Goal: Transaction & Acquisition: Book appointment/travel/reservation

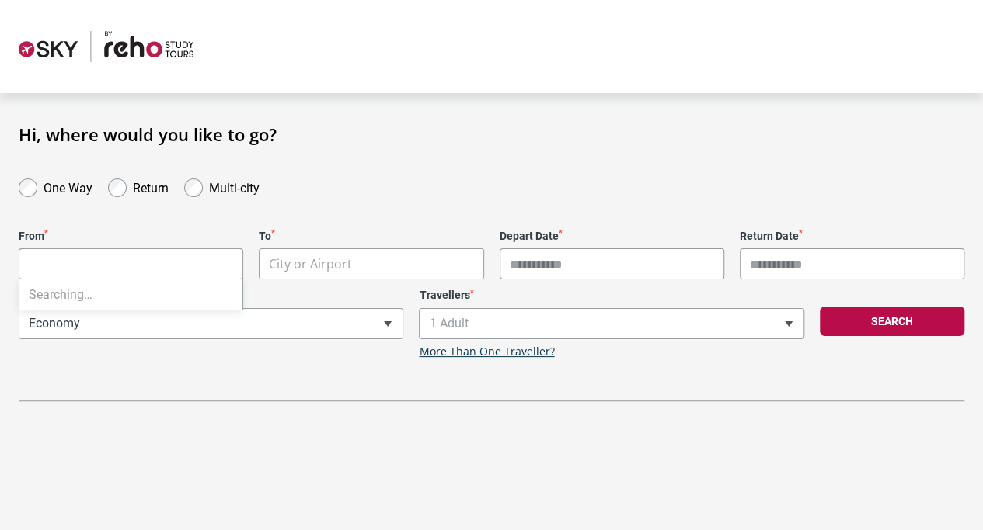
click at [123, 264] on body "**********" at bounding box center [491, 273] width 983 height 546
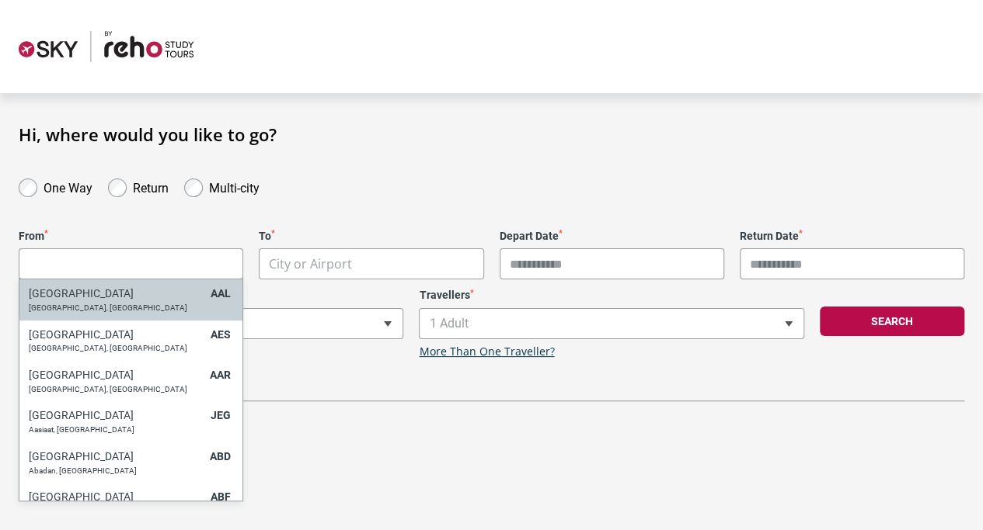
click at [34, 179] on div "One Way" at bounding box center [55, 187] width 89 height 22
click at [77, 271] on body "**********" at bounding box center [491, 273] width 983 height 546
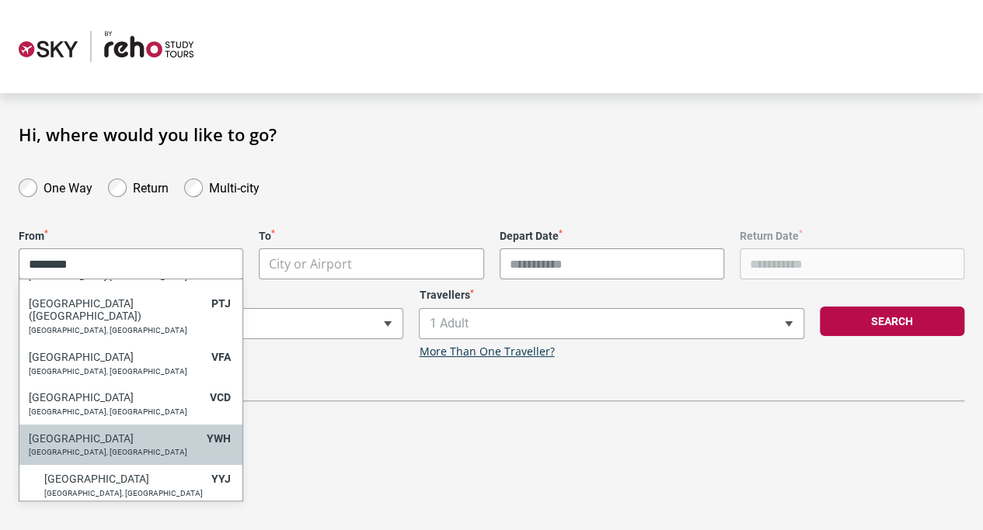
scroll to position [41, 0]
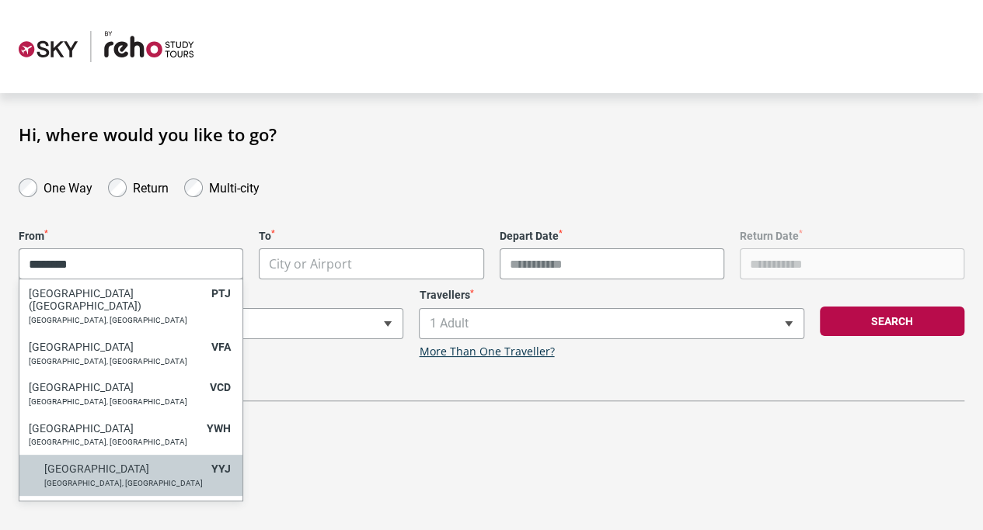
type input "********"
select select "YYJA"
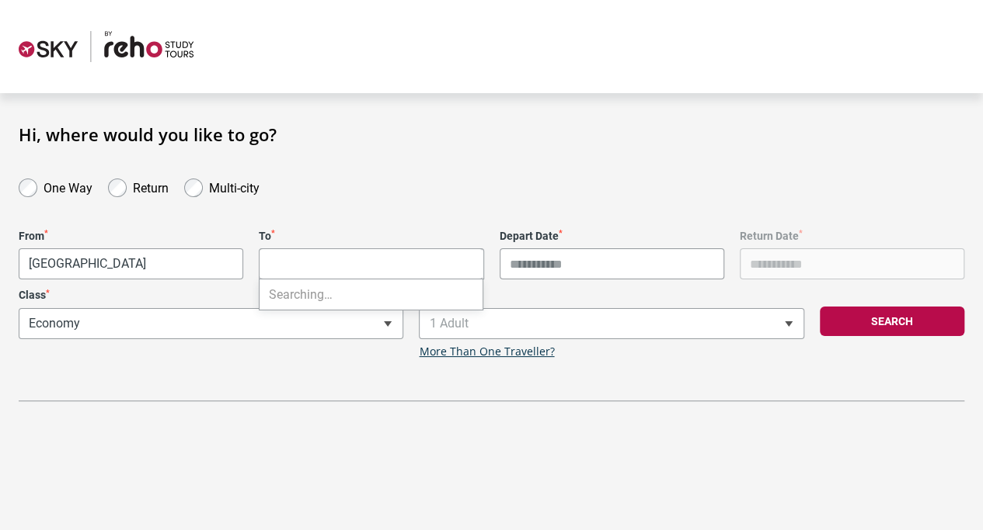
click at [319, 256] on body "**********" at bounding box center [491, 273] width 983 height 546
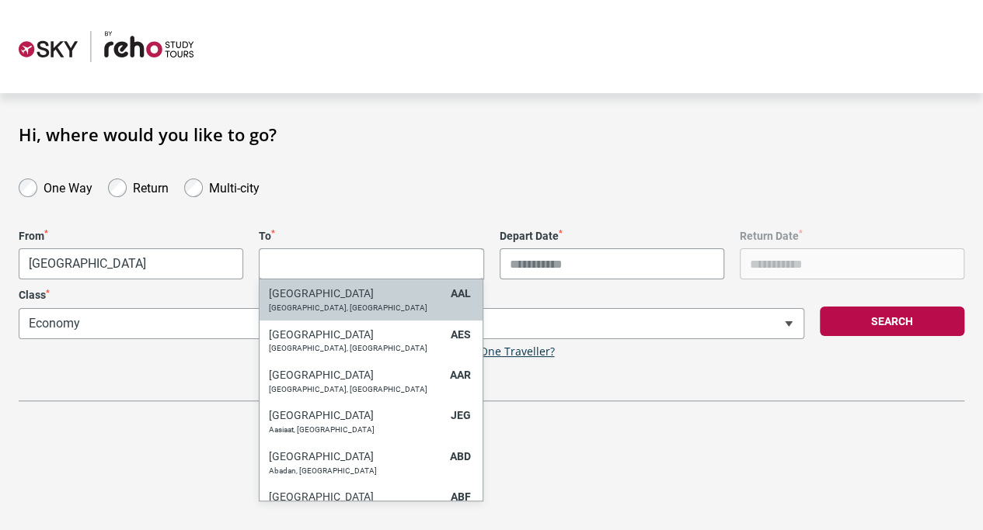
click at [319, 256] on input "Search" at bounding box center [370, 264] width 223 height 31
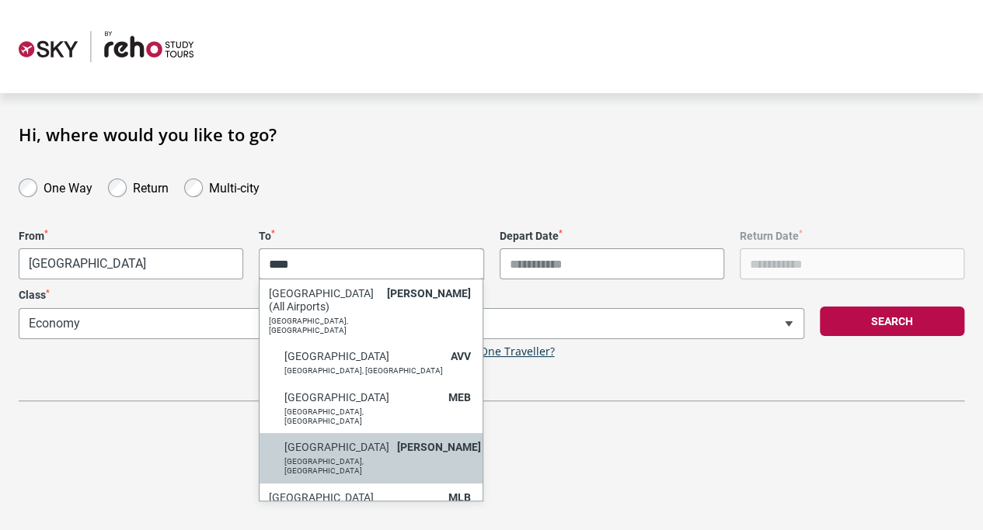
type input "****"
select select "MELA"
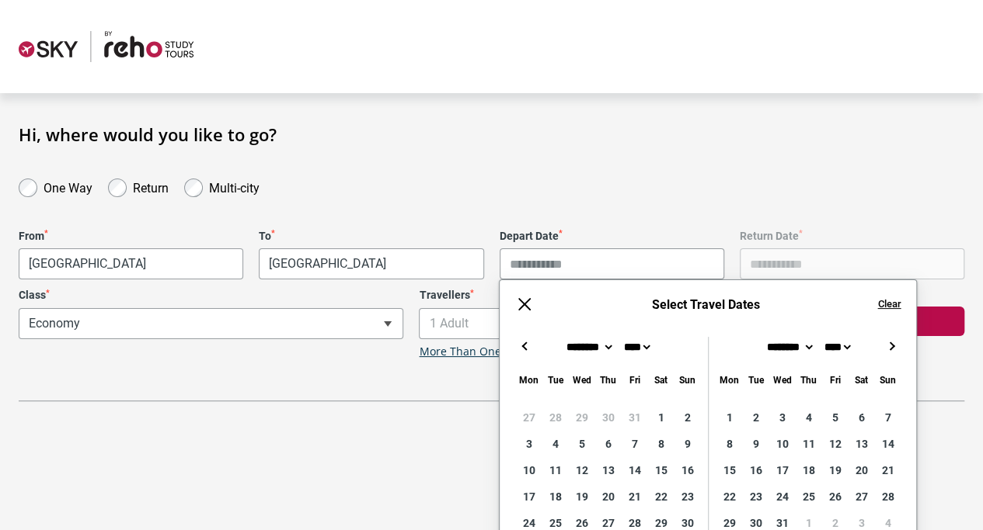
click at [898, 343] on button "→" at bounding box center [891, 346] width 19 height 19
click at [525, 344] on button "←" at bounding box center [524, 346] width 19 height 19
type input "**********"
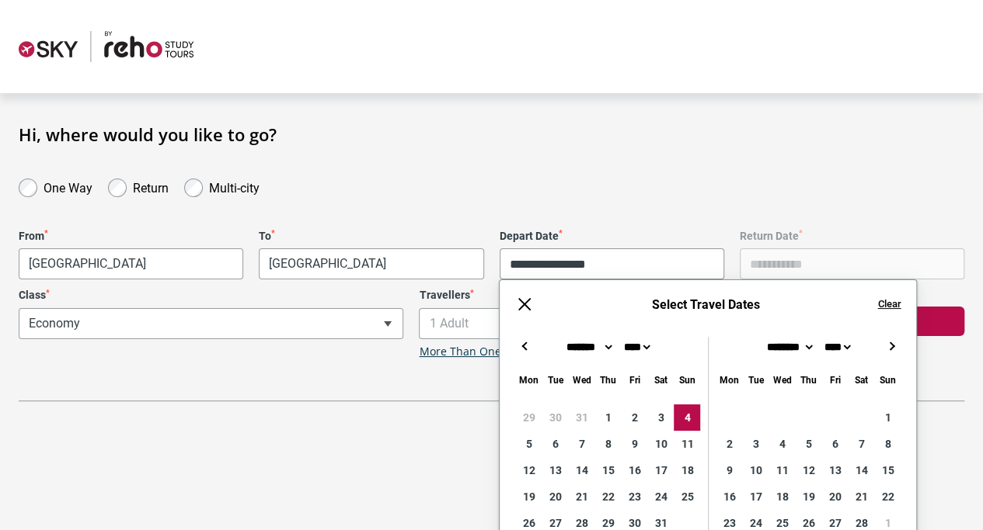
click at [779, 164] on div "**********" at bounding box center [491, 262] width 983 height 277
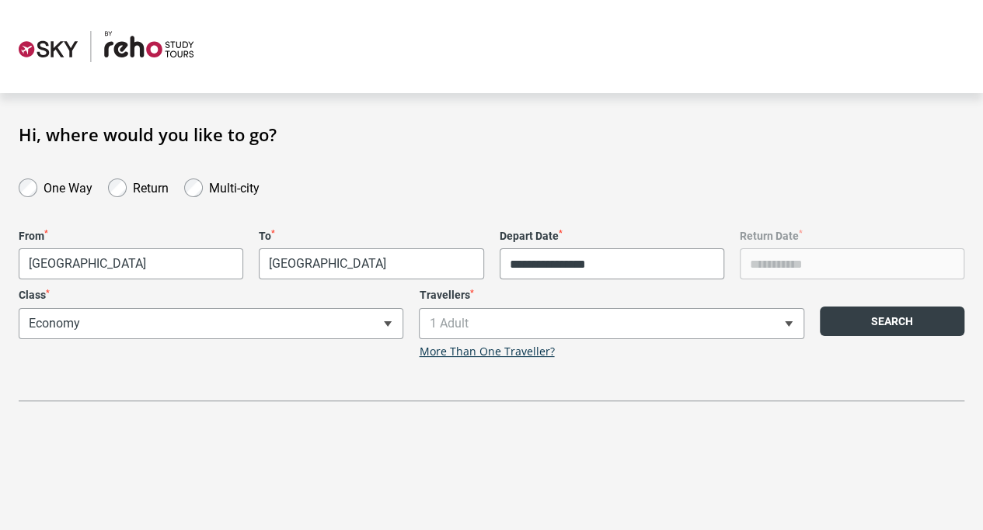
click at [871, 329] on button "Search" at bounding box center [891, 322] width 144 height 30
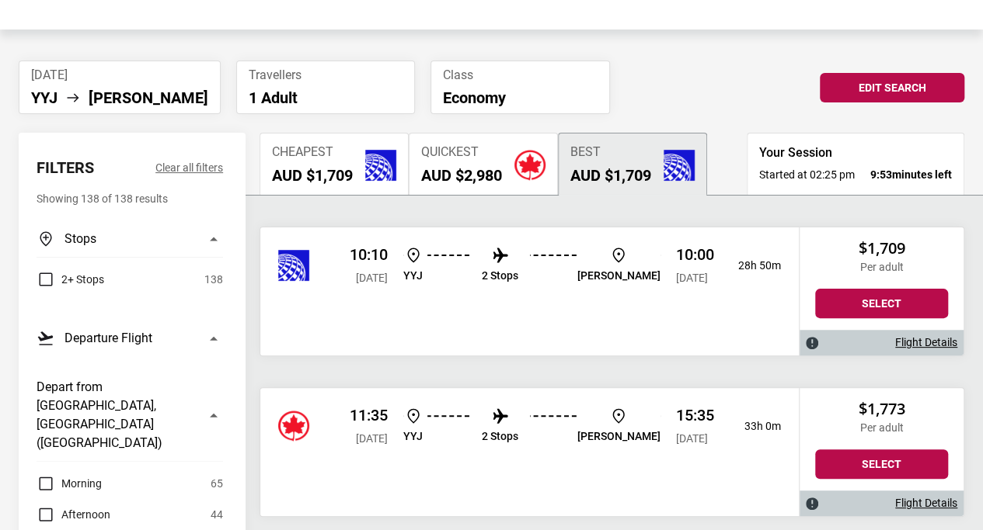
scroll to position [64, 0]
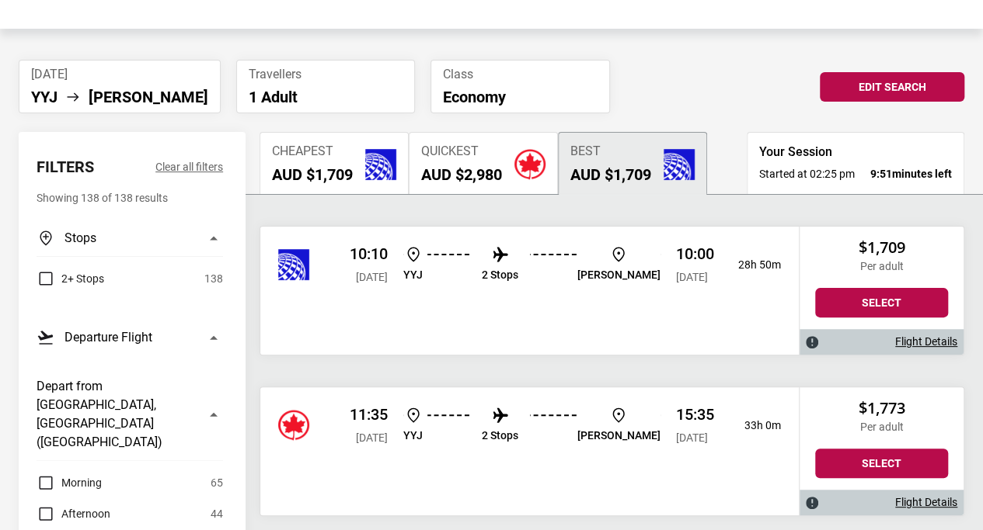
click at [508, 277] on li "2 Stops" at bounding box center [500, 265] width 37 height 40
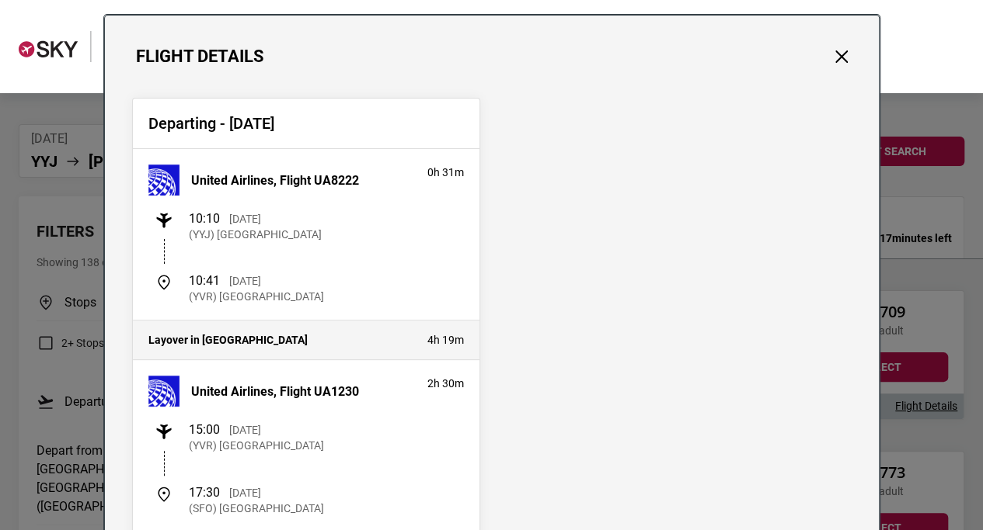
scroll to position [33, 0]
click at [833, 54] on button "Close" at bounding box center [841, 56] width 20 height 20
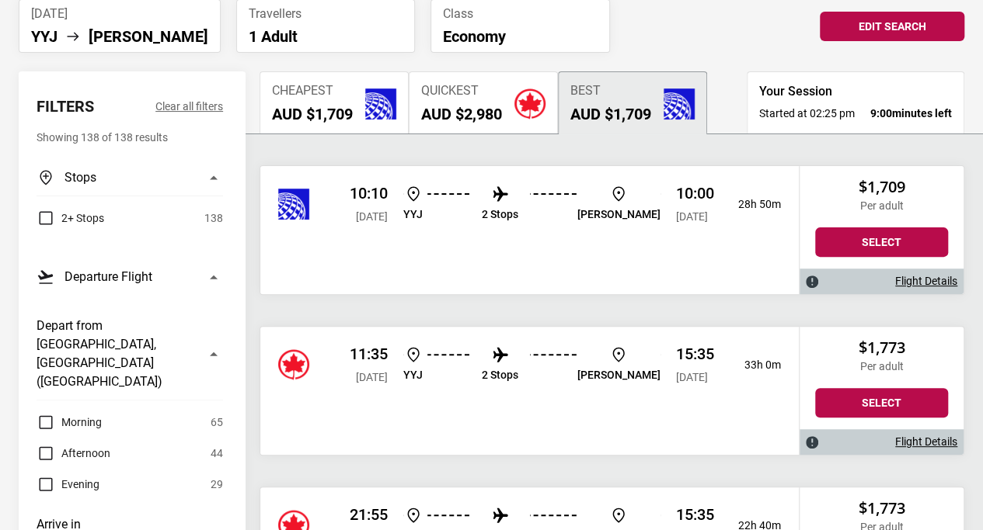
scroll to position [97, 0]
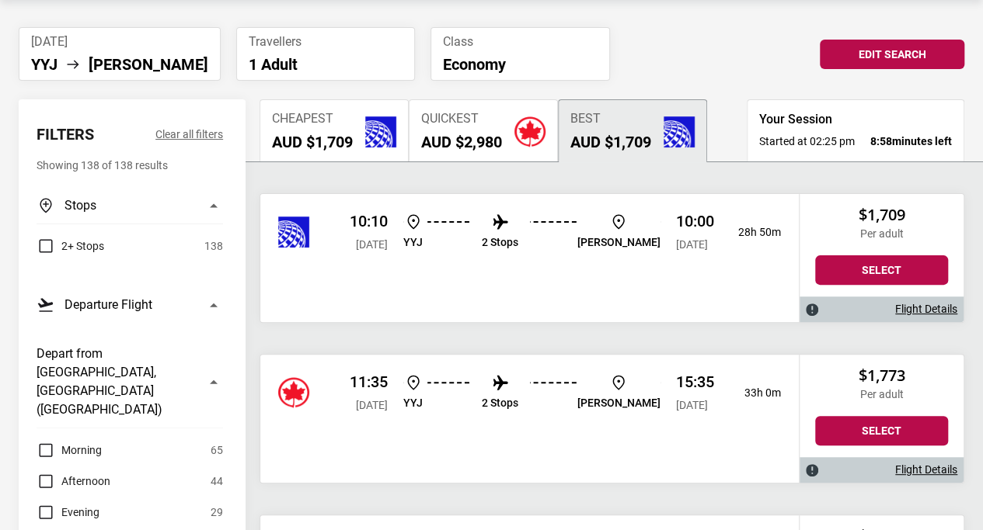
click at [205, 207] on button "Stops" at bounding box center [130, 205] width 186 height 37
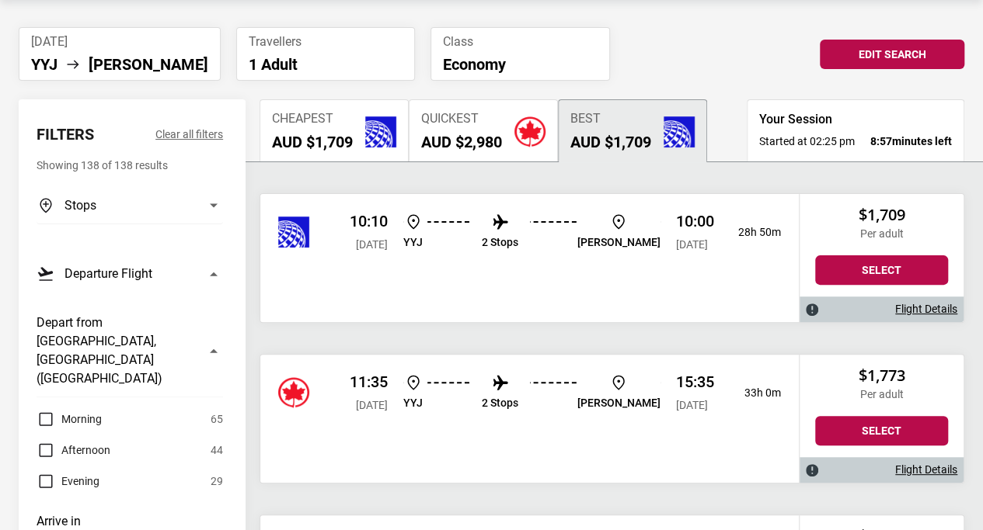
click at [205, 207] on button "Stops" at bounding box center [130, 205] width 186 height 37
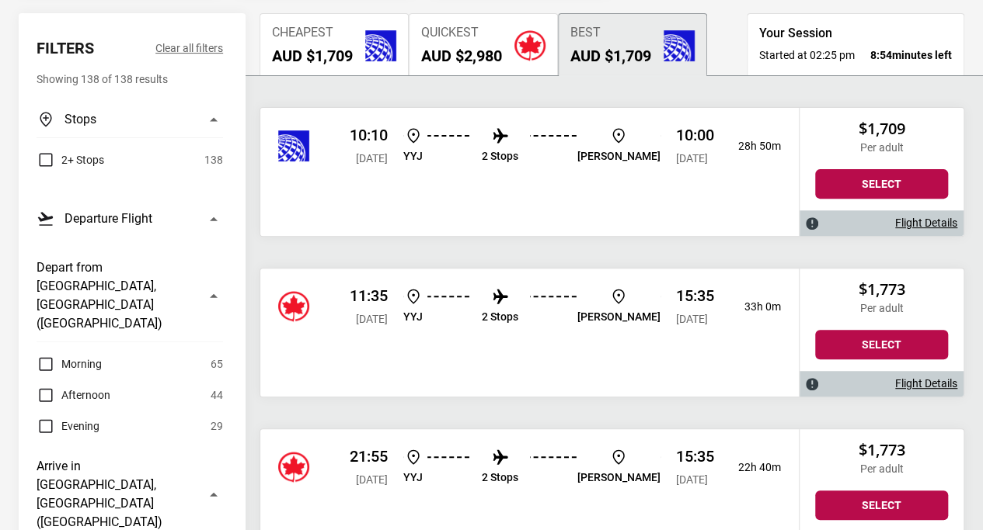
scroll to position [184, 0]
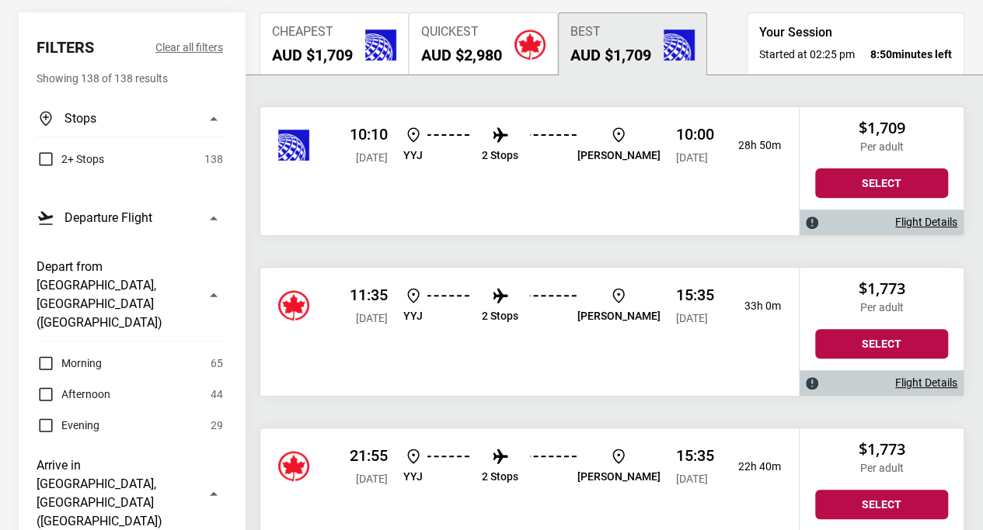
click at [530, 334] on div "11:35 Sun, 04 Jan 2026 YYJ 2 Stops MEL 15:35 Tue, 06 Jan 2026 33h 0m" at bounding box center [529, 306] width 538 height 76
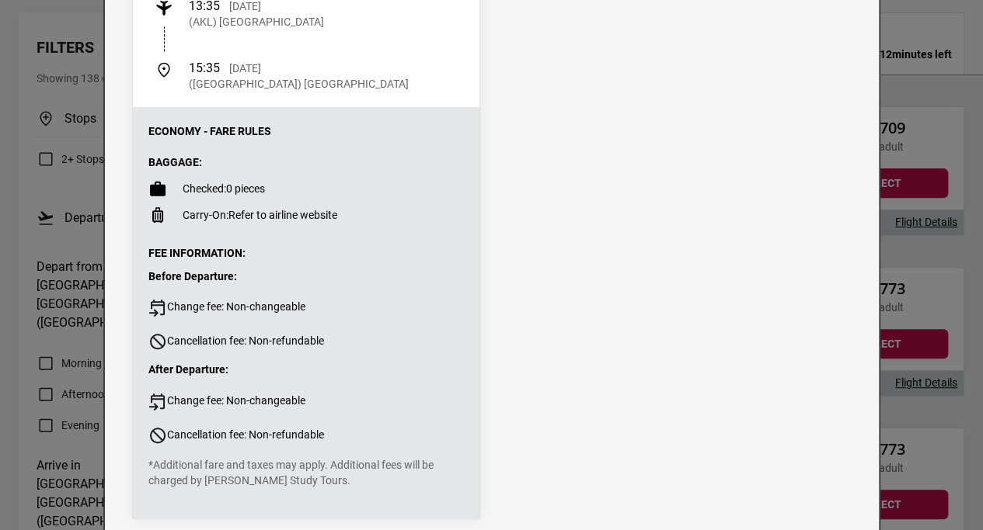
scroll to position [744, 0]
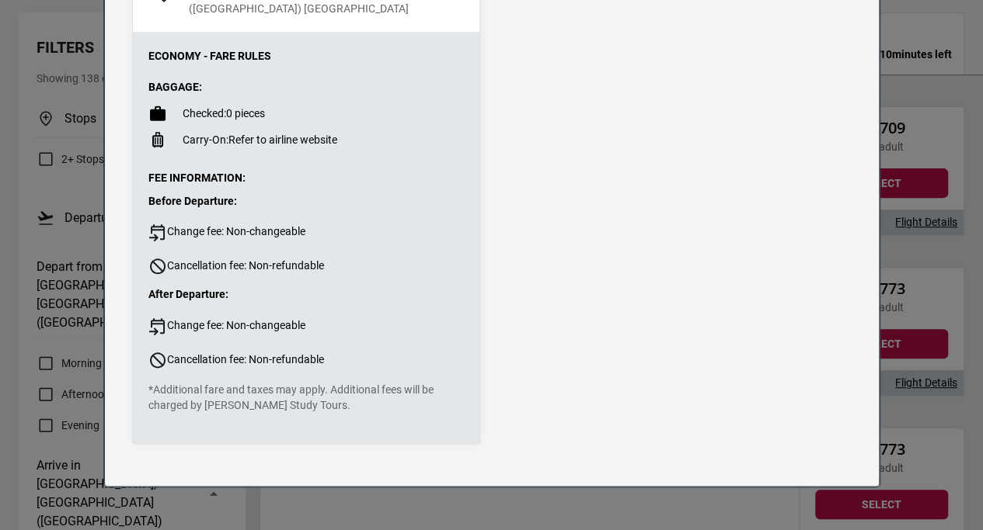
click at [679, 492] on div "Flight Details Departing - Sun, 04 Jan 2026 Air Canada, Flight AC8156 0h 30m 11…" at bounding box center [491, 265] width 983 height 530
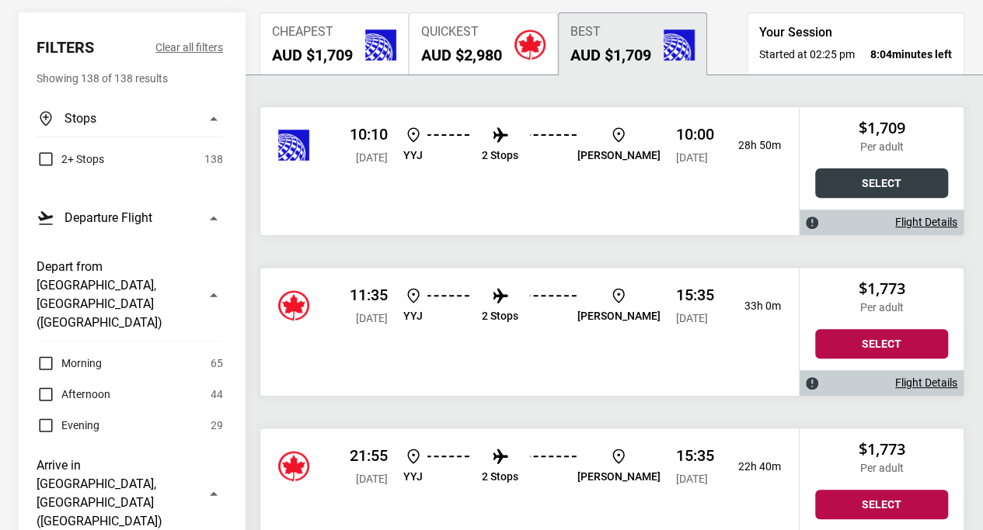
click at [878, 179] on button "Select" at bounding box center [881, 184] width 133 height 30
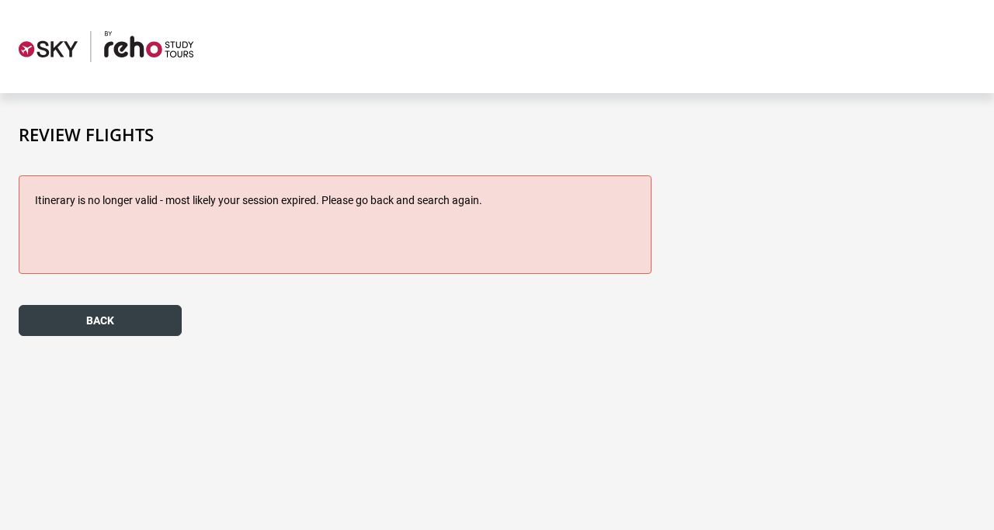
click at [135, 330] on button "back" at bounding box center [100, 320] width 163 height 31
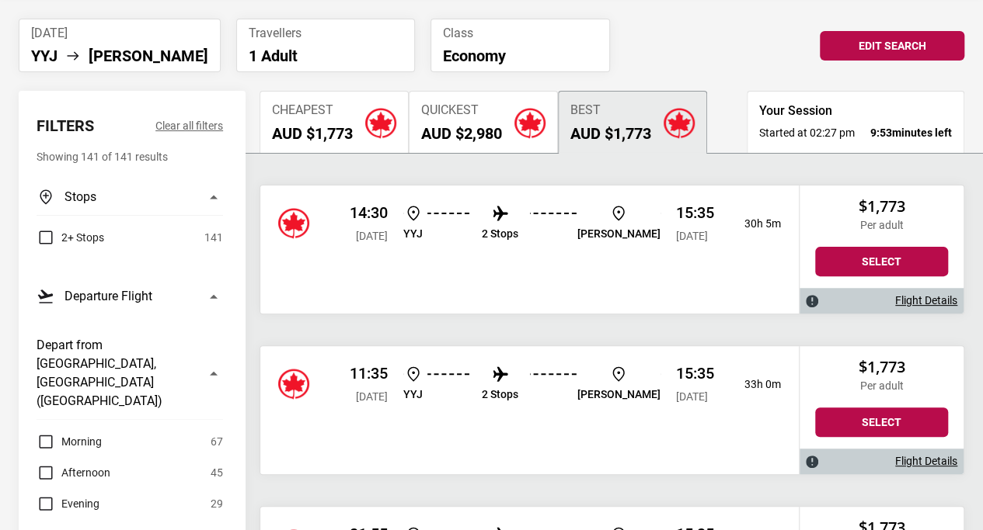
scroll to position [182, 0]
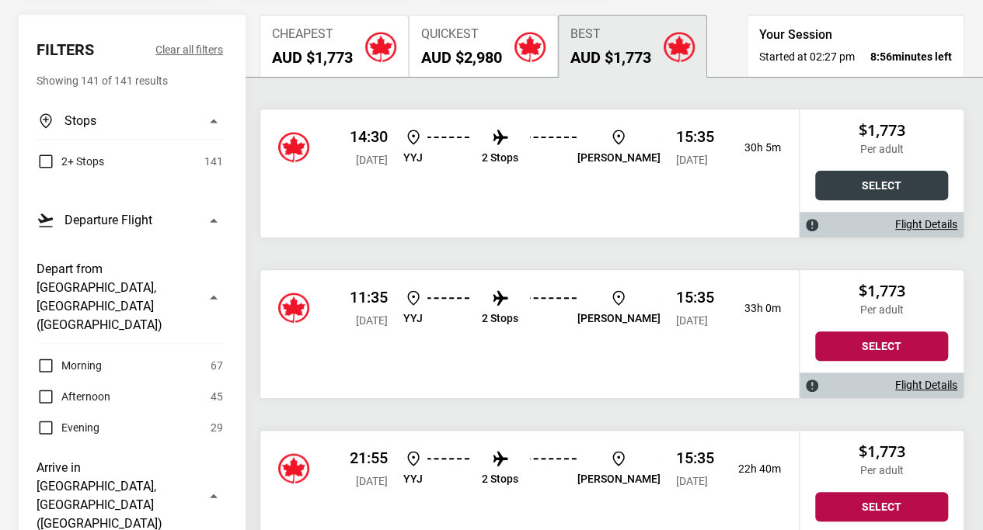
click at [846, 195] on button "Select" at bounding box center [881, 186] width 133 height 30
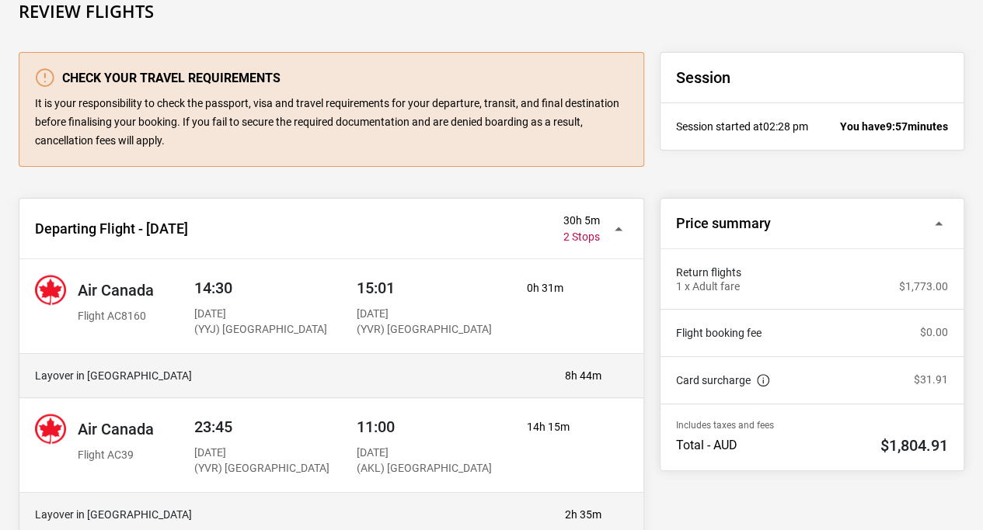
scroll to position [124, 0]
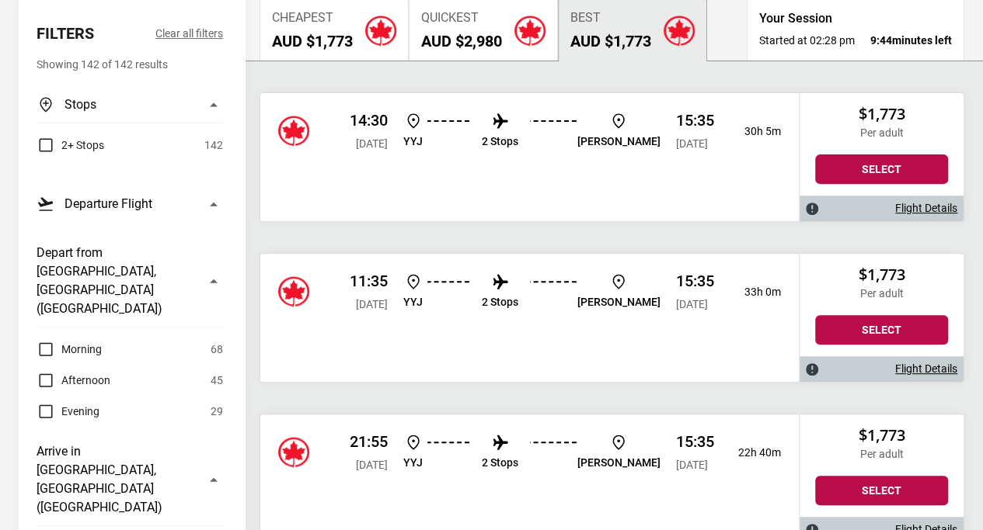
scroll to position [197, 0]
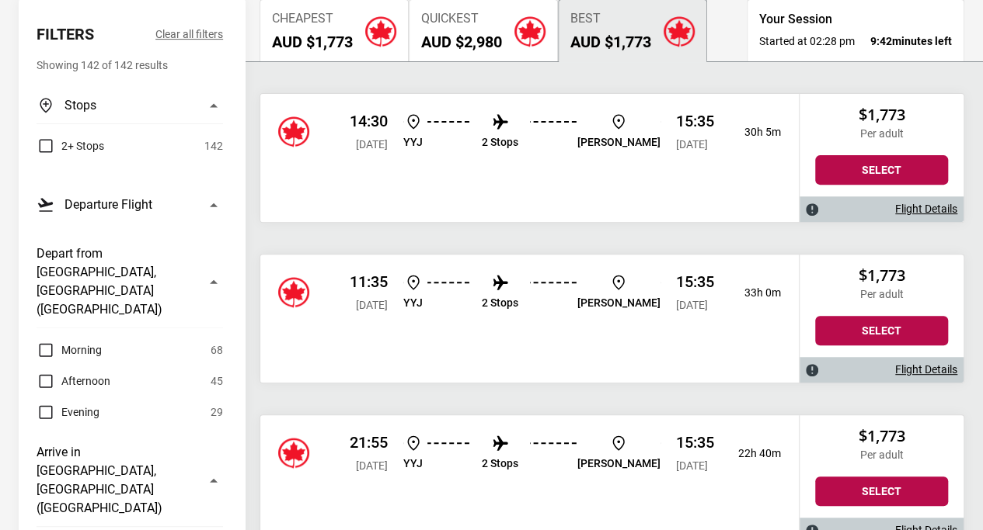
click at [332, 13] on span "Cheapest" at bounding box center [312, 19] width 81 height 15
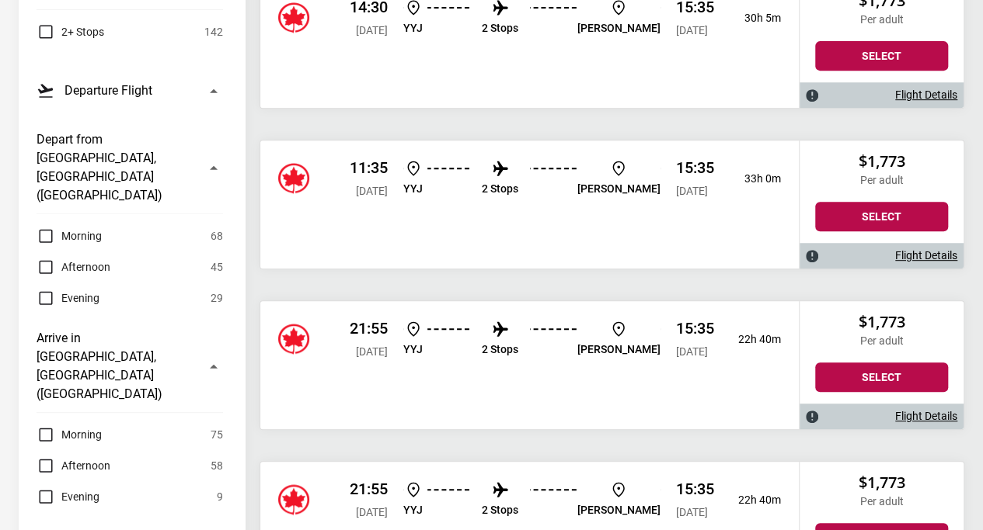
scroll to position [311, 0]
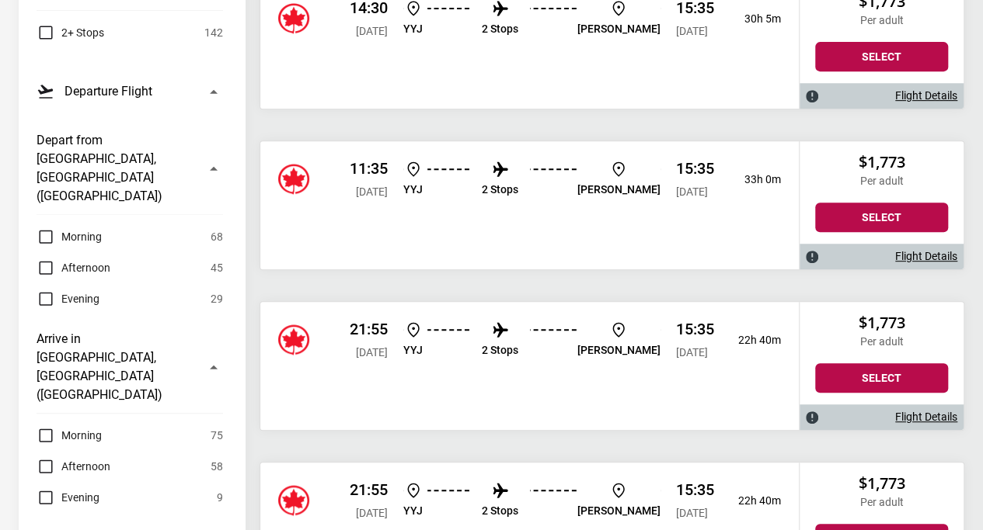
click at [518, 354] on p "2 Stops" at bounding box center [500, 350] width 37 height 13
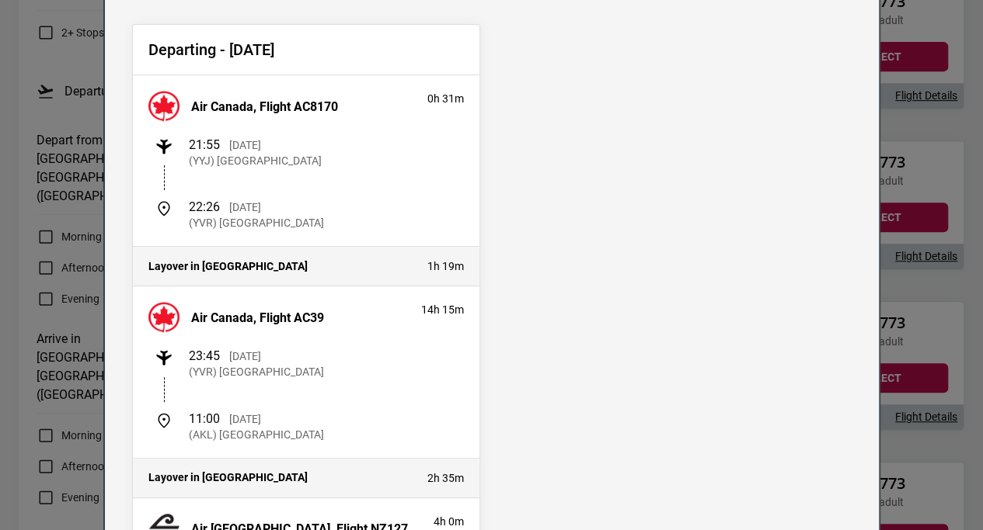
scroll to position [0, 0]
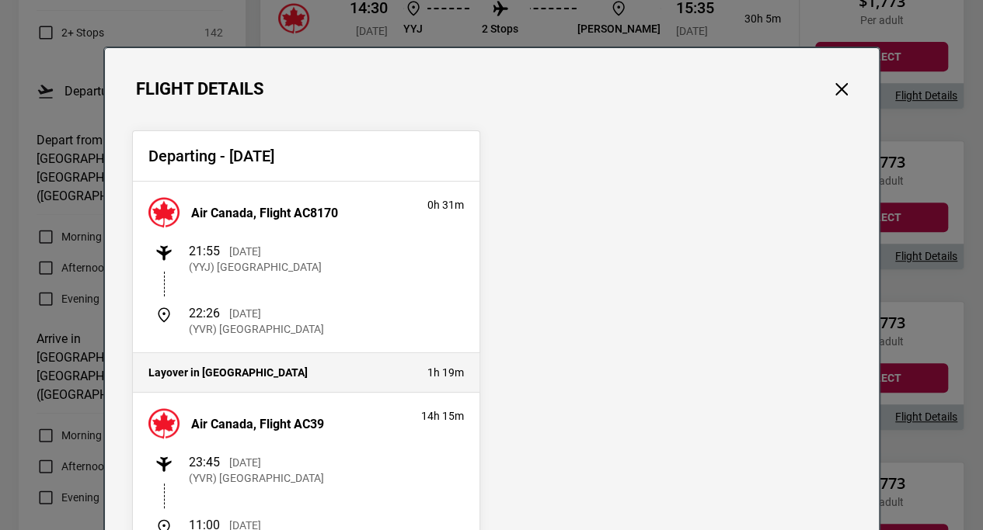
click at [820, 82] on div "Flight Details" at bounding box center [492, 73] width 774 height 51
click at [831, 85] on button "Close" at bounding box center [841, 89] width 20 height 20
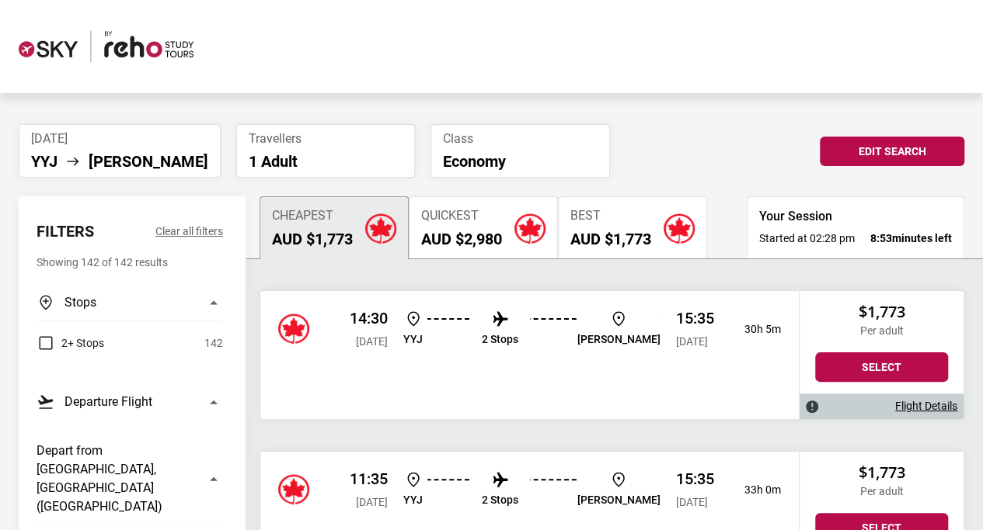
click at [162, 148] on li "Sun, 04 Jan 2026 YYJ MEL" at bounding box center [120, 151] width 202 height 54
click at [73, 165] on icon at bounding box center [73, 161] width 19 height 19
click at [98, 131] on span "Sun, 04 Jan 2026" at bounding box center [119, 138] width 177 height 15
click at [929, 134] on div "Sun, 04 Jan 2026 YYJ MEL Travellers 1 Adult Class Economy YYJ MEL Sun, 04 Jan 2…" at bounding box center [491, 151] width 961 height 54
click at [927, 153] on button "Edit Search" at bounding box center [891, 152] width 144 height 30
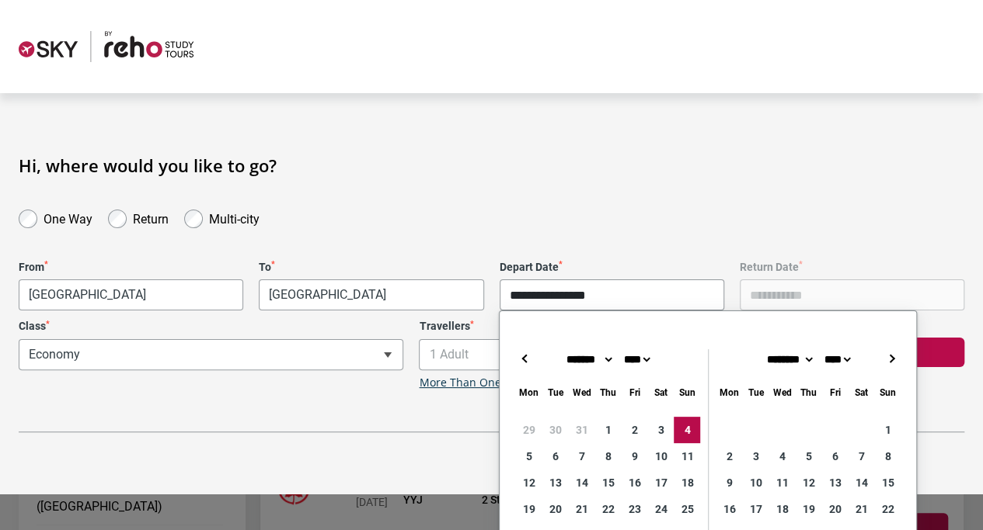
click at [596, 306] on input "**********" at bounding box center [611, 295] width 224 height 31
type input "**********"
click at [710, 158] on h1 "Hi, where would you like to go?" at bounding box center [491, 165] width 945 height 20
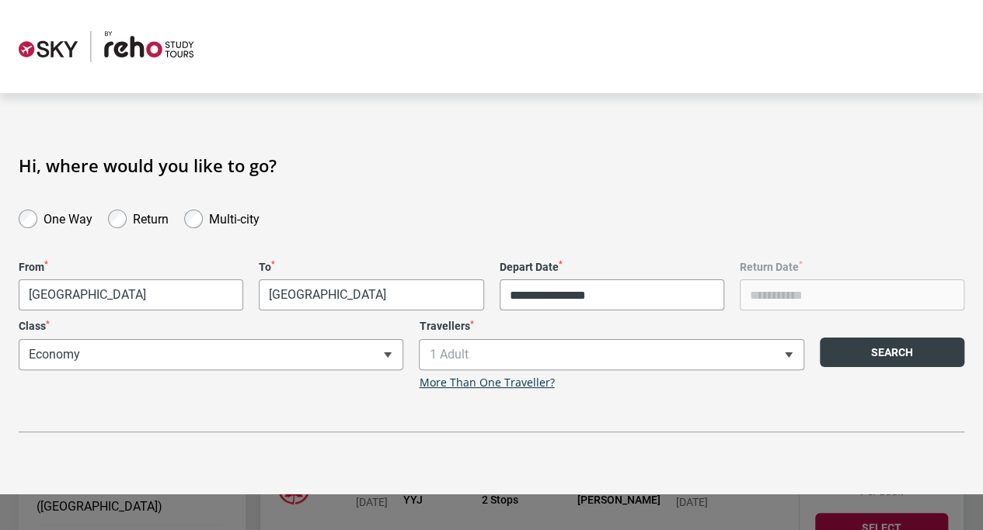
click at [864, 350] on button "Search" at bounding box center [891, 353] width 144 height 30
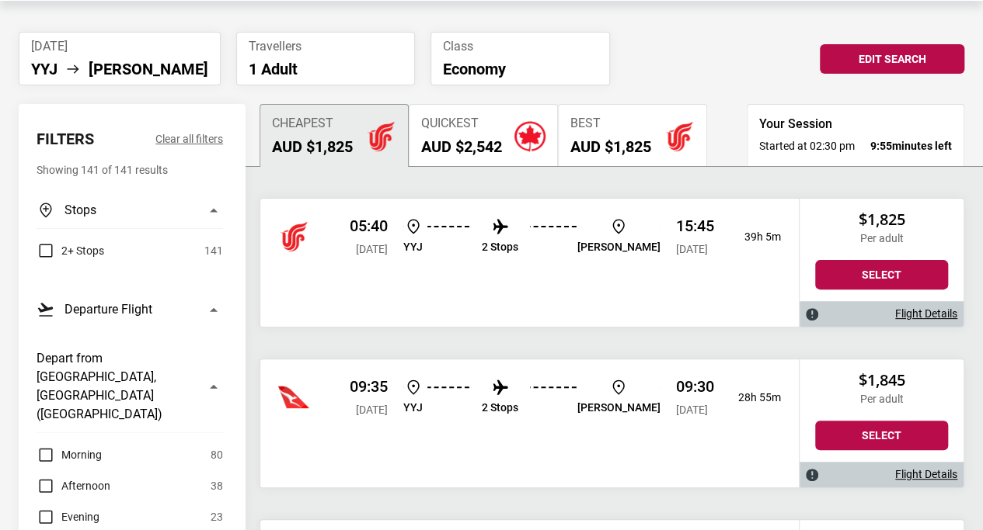
scroll to position [98, 0]
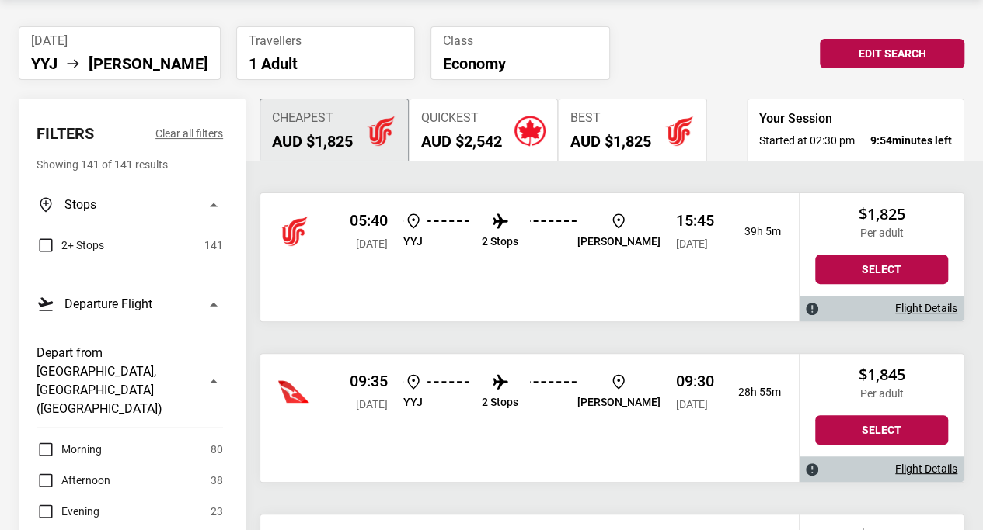
click at [555, 427] on div "09:35 Mon, 29 Dec 2025 YYJ 2 Stops MEL 09:30 Wed, 31 Dec 2025 28h 55m" at bounding box center [529, 392] width 538 height 76
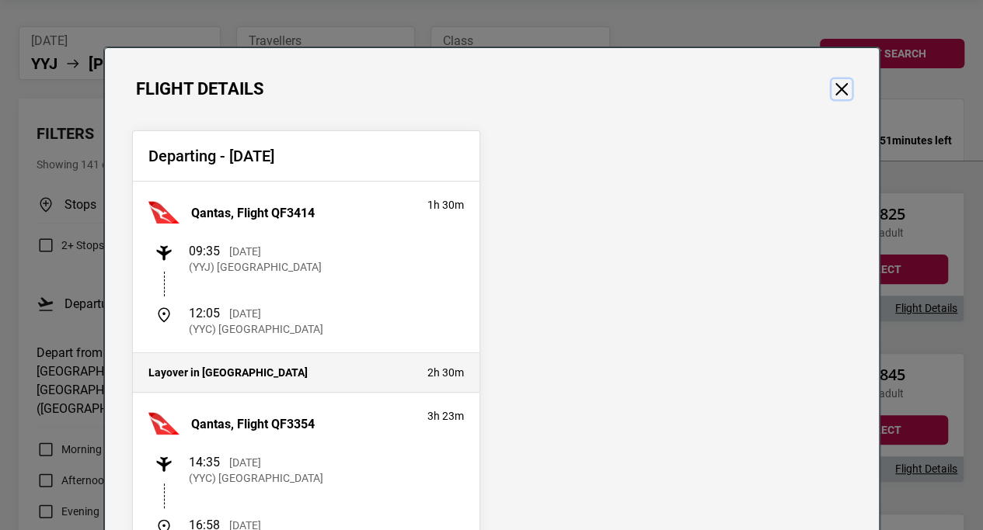
click at [835, 95] on button "Close" at bounding box center [841, 89] width 20 height 20
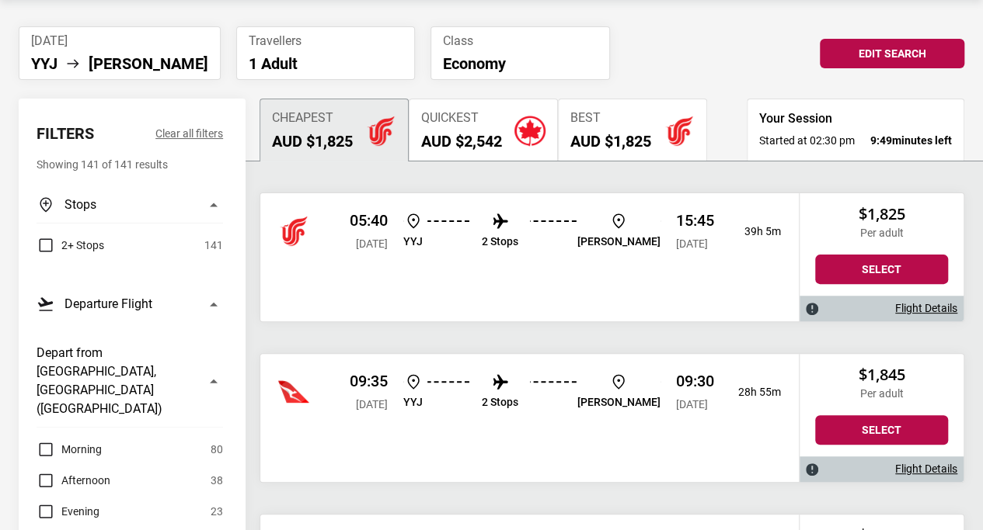
click at [624, 280] on div "05:40 Mon, 29 Dec 2025 YYJ 2 Stops MEL 15:45 Wed, 31 Dec 2025 39h 5m" at bounding box center [529, 257] width 538 height 128
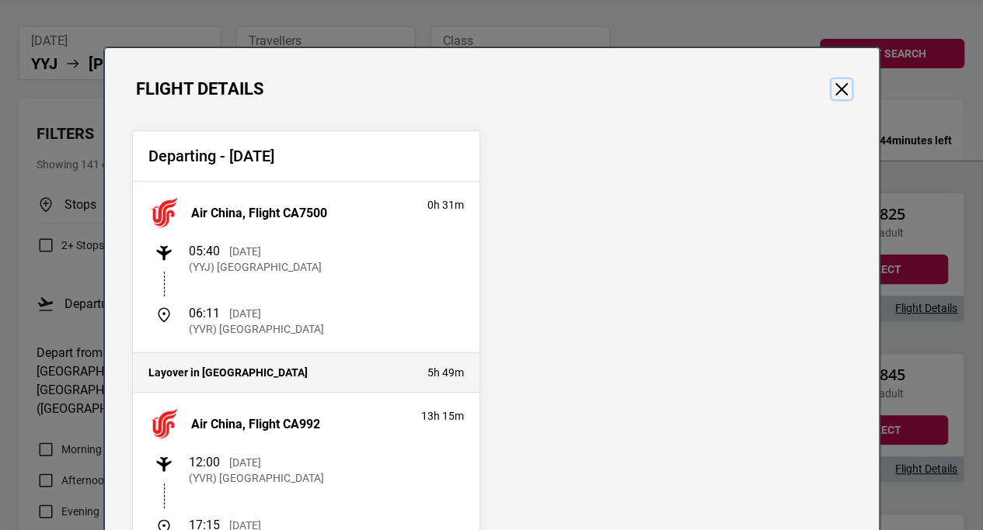
click at [837, 95] on button "Close" at bounding box center [841, 89] width 20 height 20
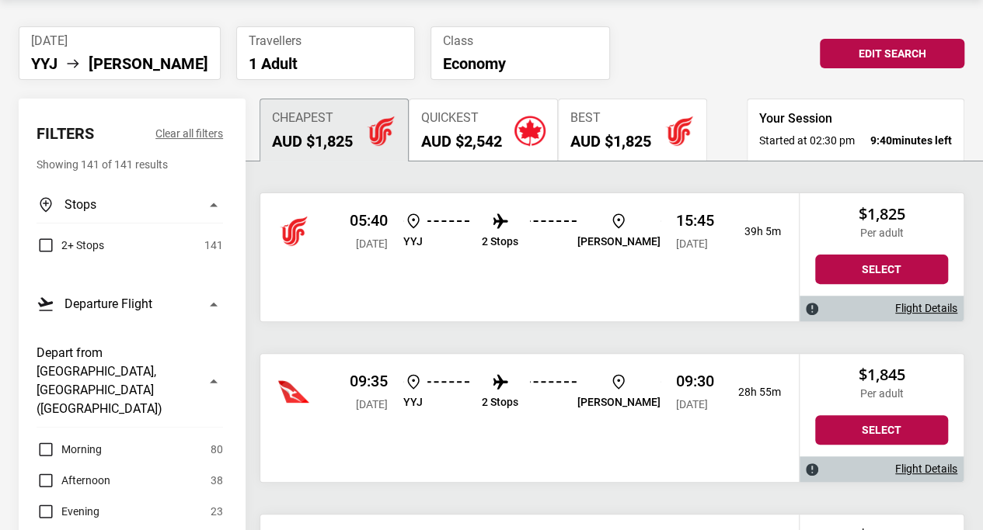
scroll to position [231, 0]
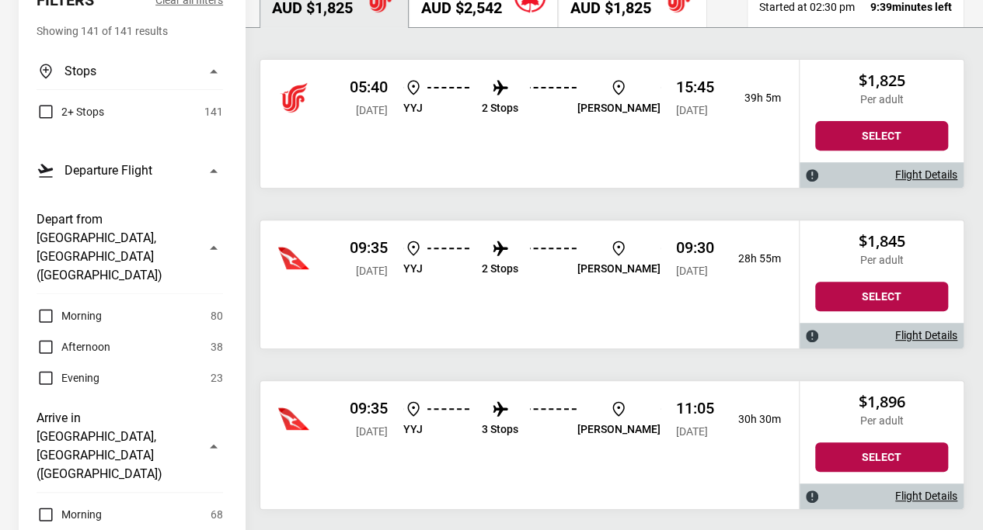
click at [584, 330] on div "09:35 Mon, 29 Dec 2025 YYJ 2 Stops MEL 09:30 Wed, 31 Dec 2025 28h 55m" at bounding box center [529, 285] width 538 height 128
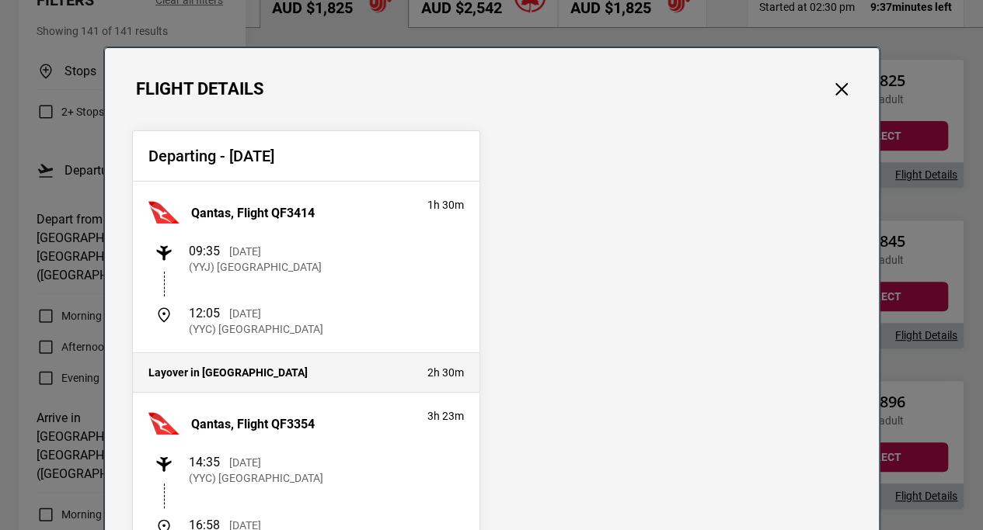
click at [850, 82] on div "Flight Details" at bounding box center [492, 73] width 774 height 51
click at [820, 96] on div "Flight Details" at bounding box center [492, 73] width 774 height 51
click at [842, 85] on button "Close" at bounding box center [841, 89] width 20 height 20
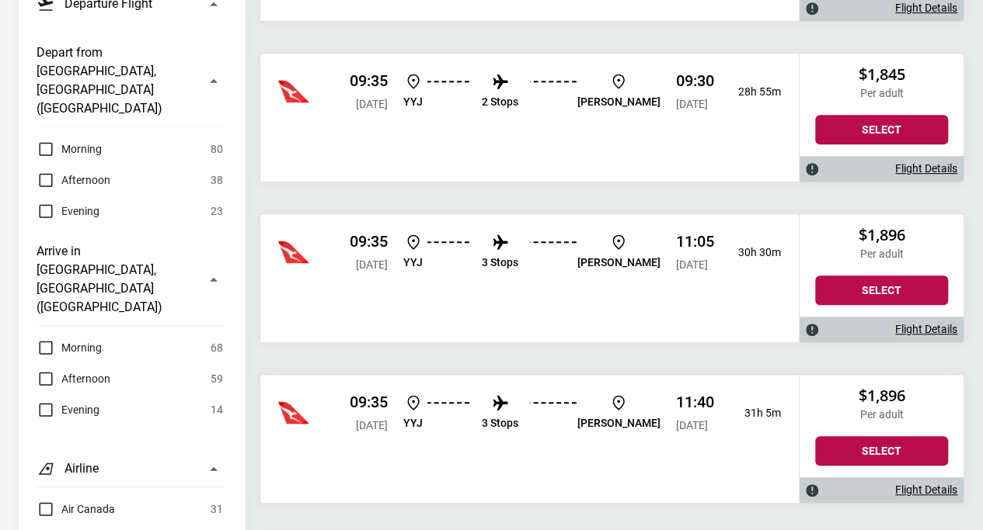
scroll to position [399, 0]
click at [687, 308] on div "09:35 Mon, 29 Dec 2025 YYJ 3 Stops MEL 11:05 Wed, 31 Dec 2025 30h 30m" at bounding box center [529, 278] width 538 height 128
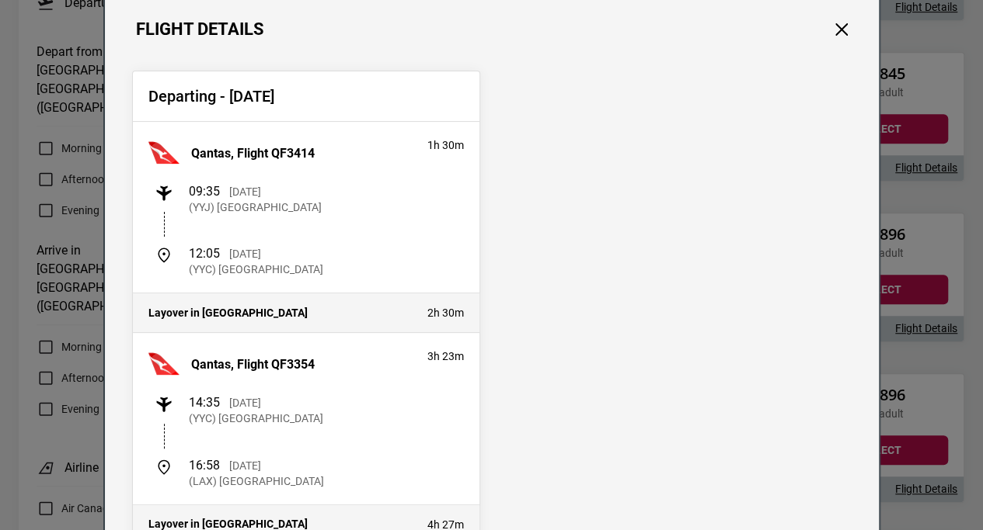
scroll to position [61, 0]
click at [833, 33] on button "Close" at bounding box center [841, 29] width 20 height 20
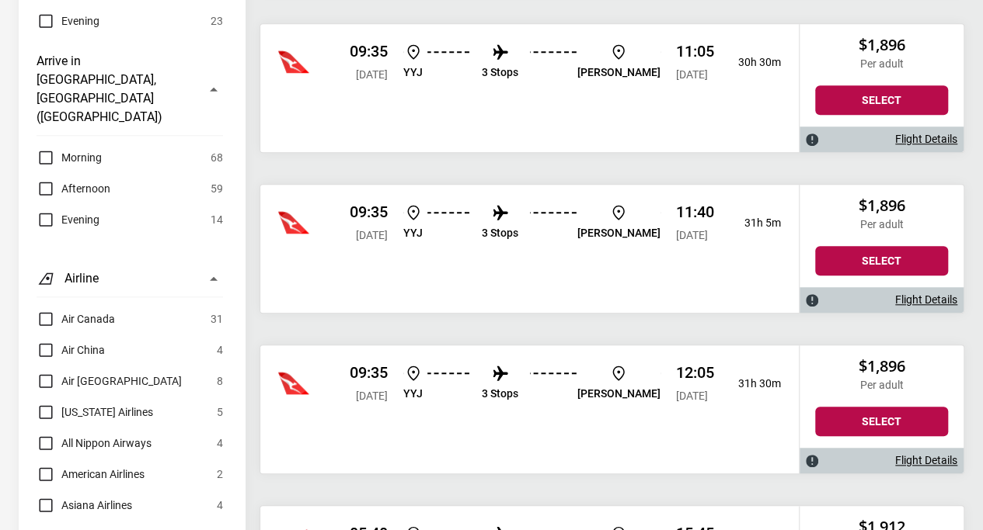
scroll to position [592, 0]
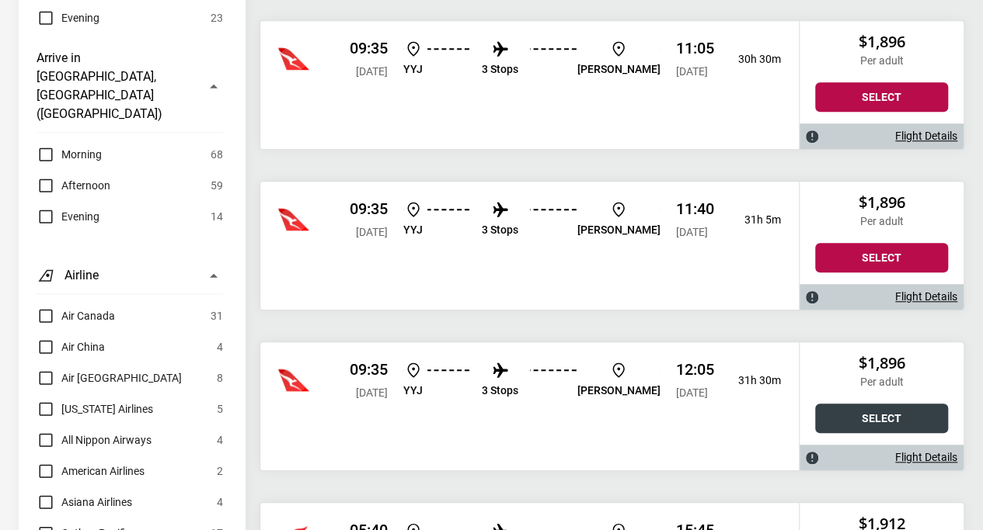
click at [891, 428] on button "Select" at bounding box center [881, 419] width 133 height 30
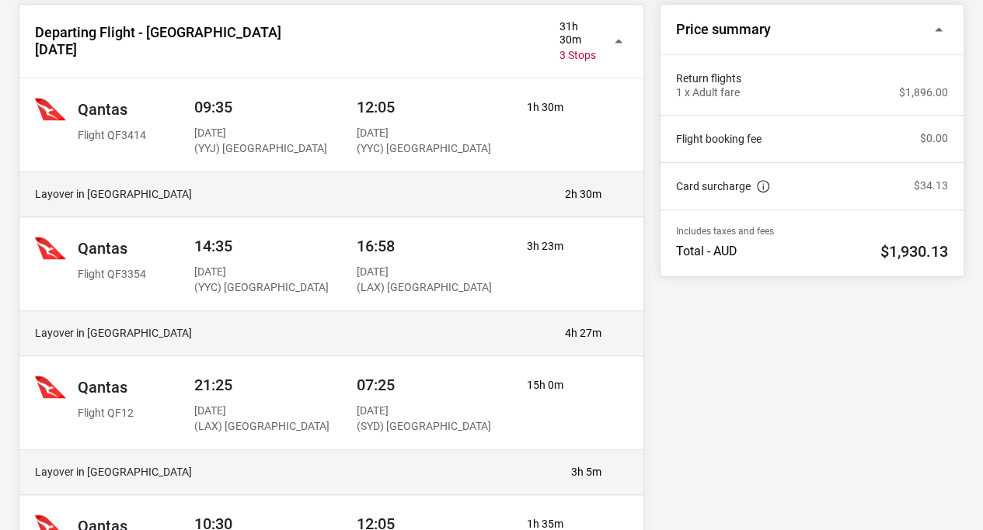
scroll to position [197, 0]
